Goal: Find specific page/section: Find specific page/section

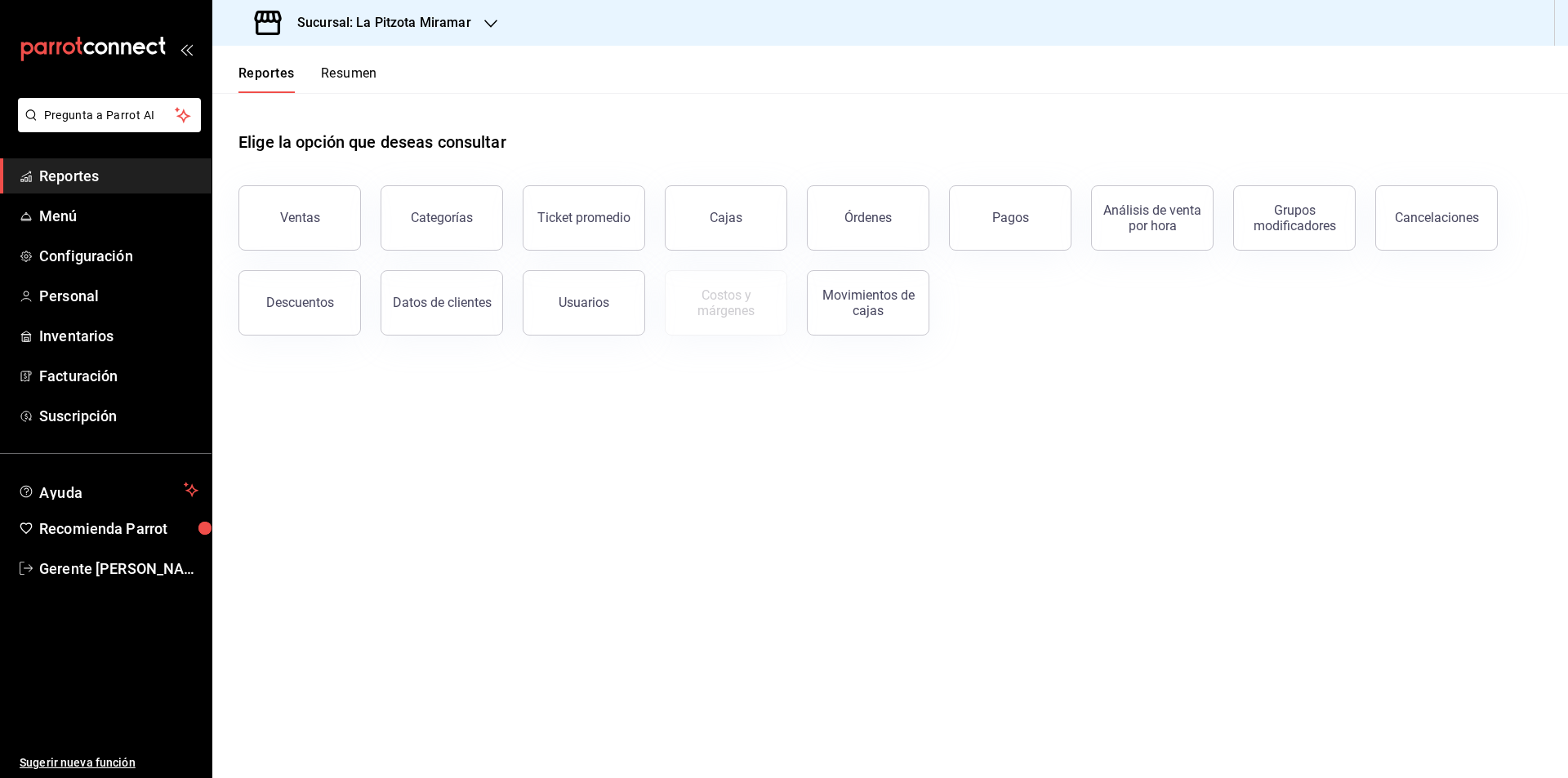
click at [346, 74] on button "Resumen" at bounding box center [349, 79] width 56 height 28
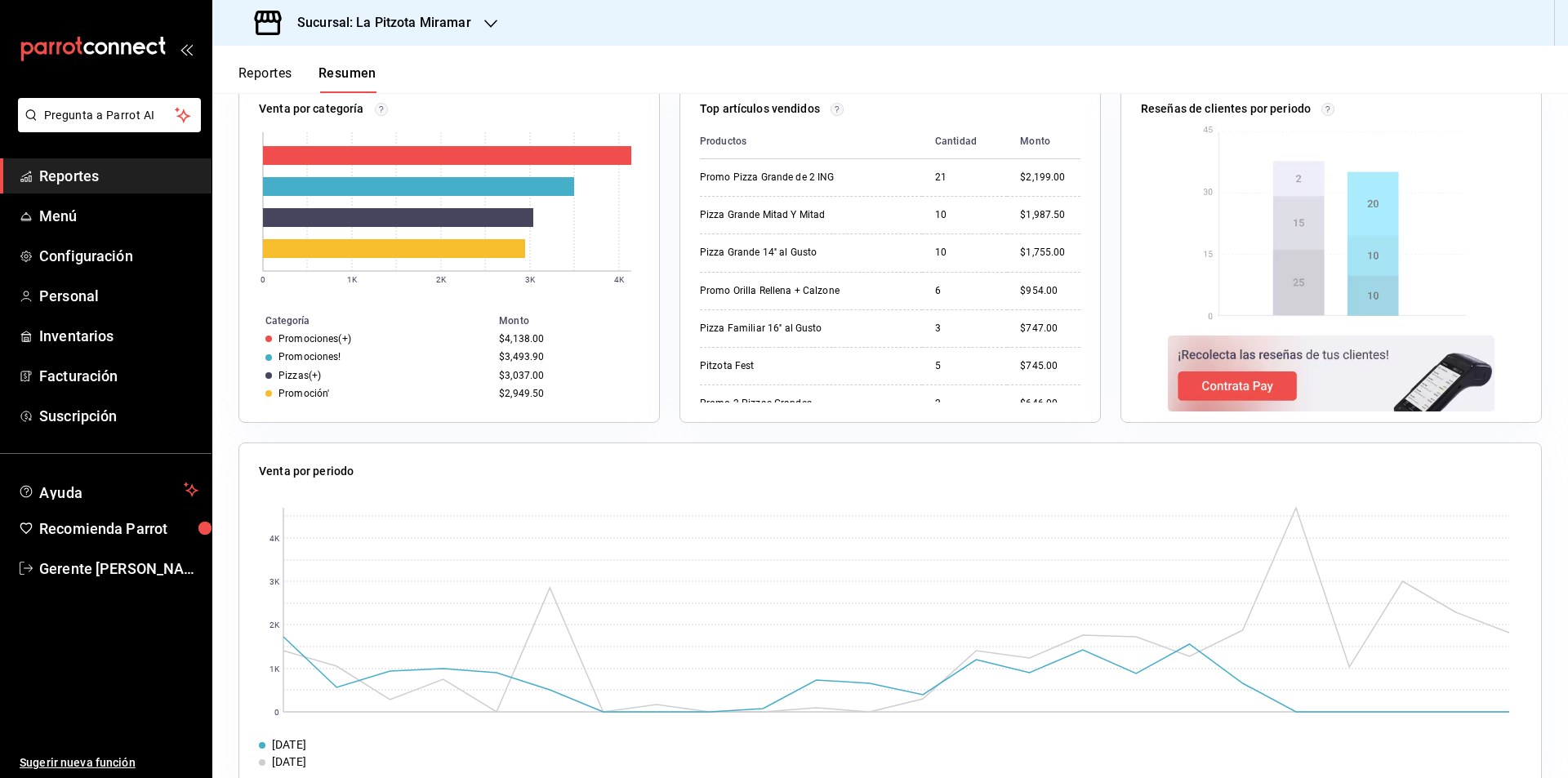
scroll to position [687, 0]
